Goal: Navigation & Orientation: Find specific page/section

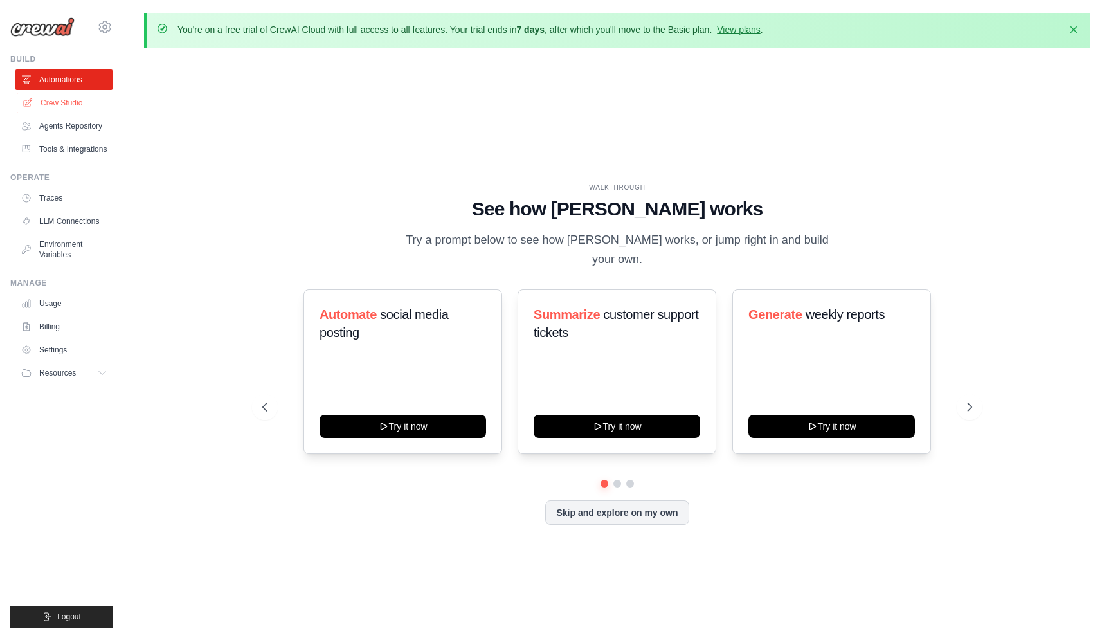
click at [69, 105] on link "Crew Studio" at bounding box center [65, 103] width 97 height 21
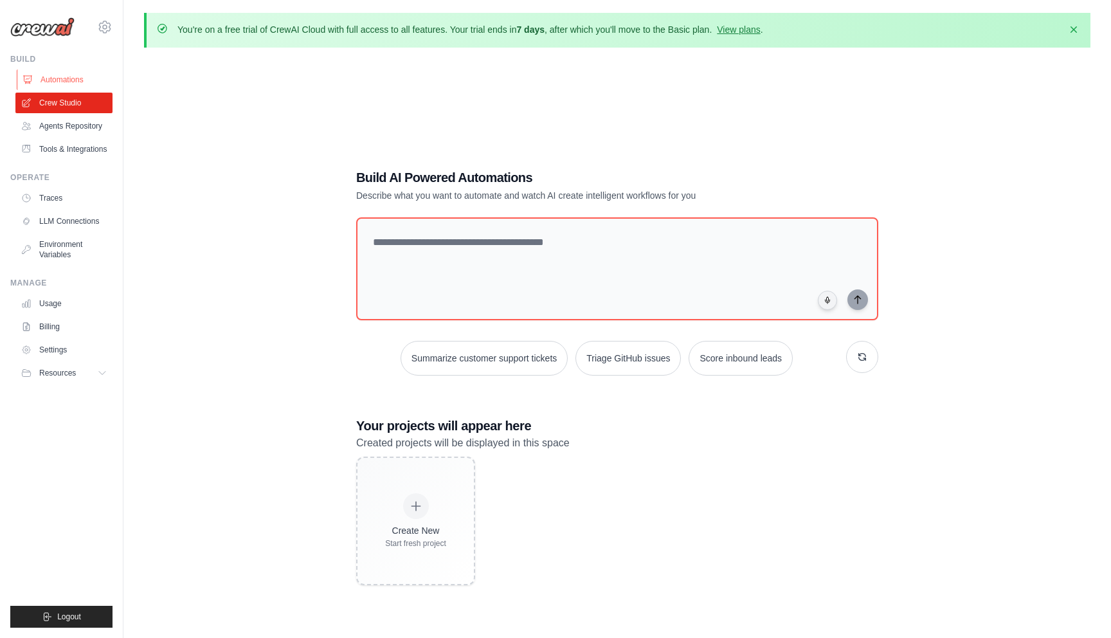
click at [68, 84] on link "Automations" at bounding box center [65, 79] width 97 height 21
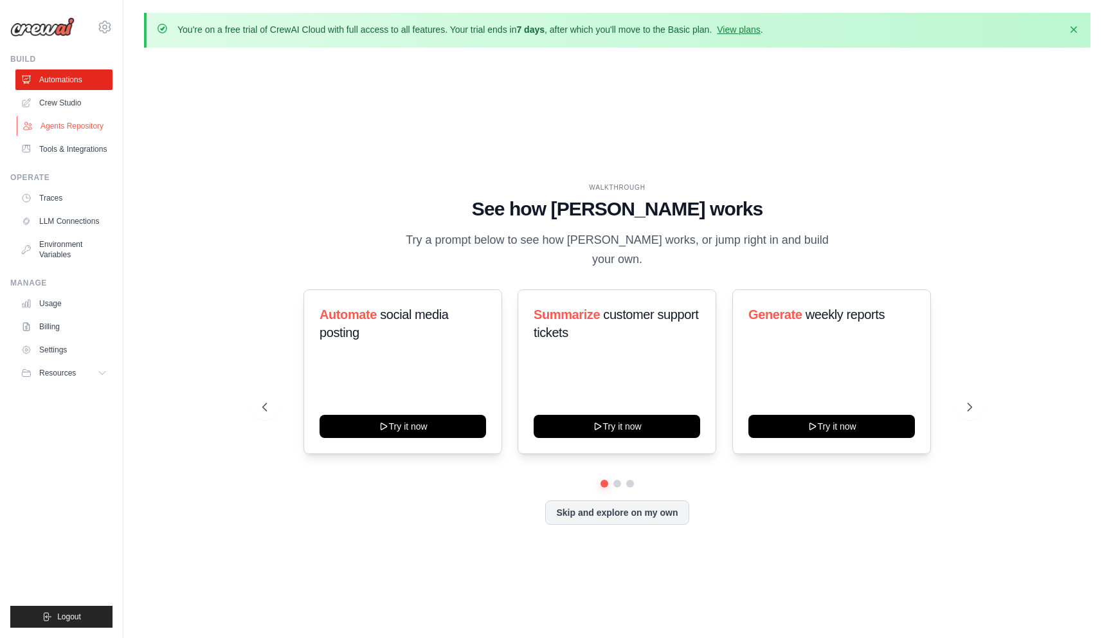
click at [73, 119] on link "Agents Repository" at bounding box center [65, 126] width 97 height 21
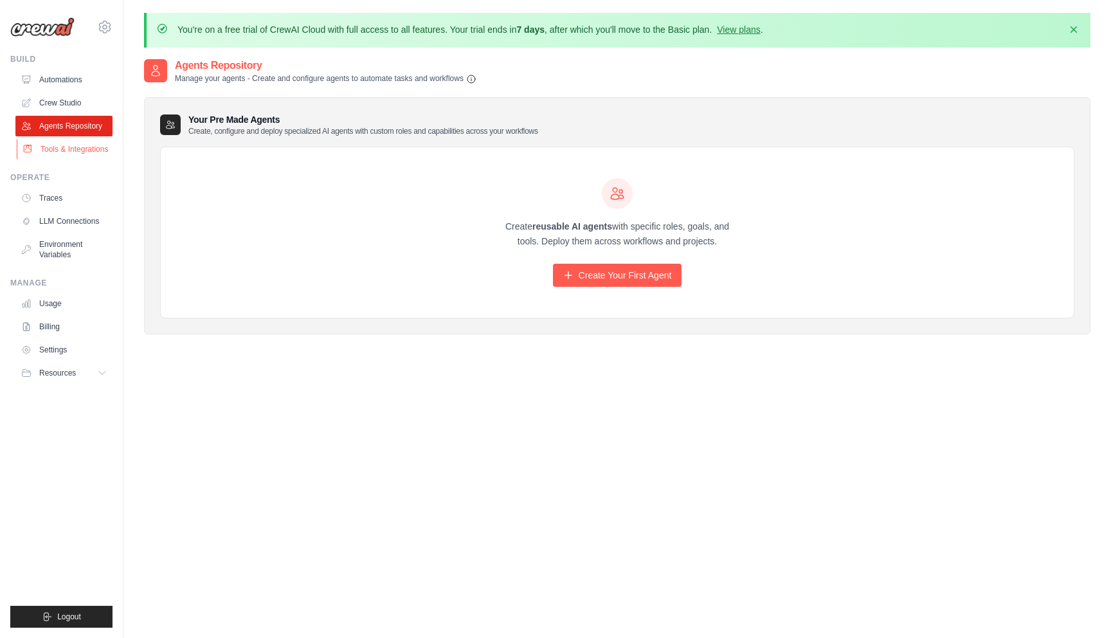
click at [64, 154] on link "Tools & Integrations" at bounding box center [65, 149] width 97 height 21
